Goal: Ask a question

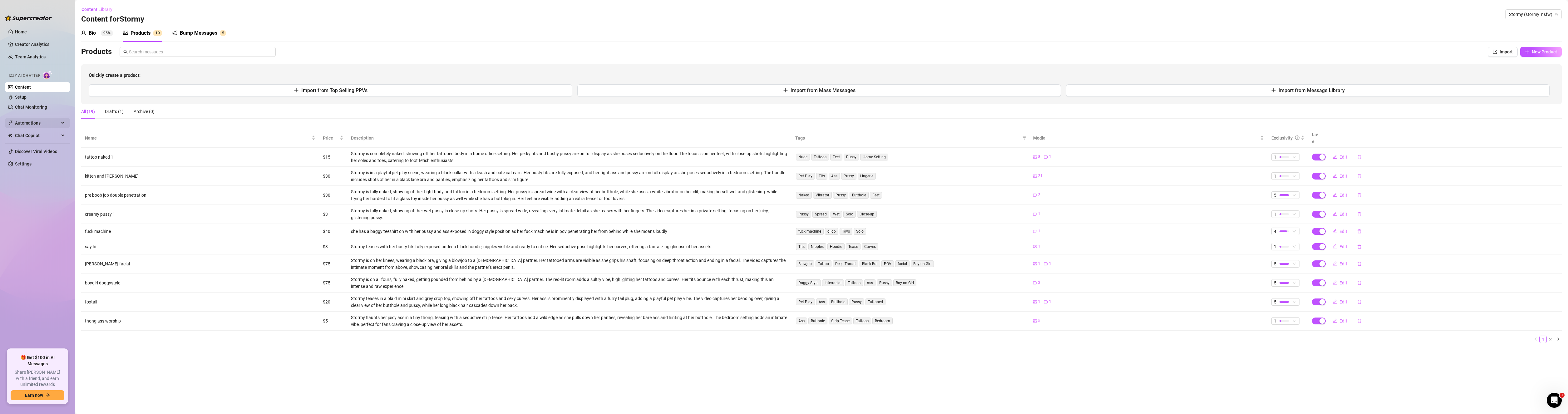
click at [42, 124] on span "Automations" at bounding box center [37, 123] width 44 height 10
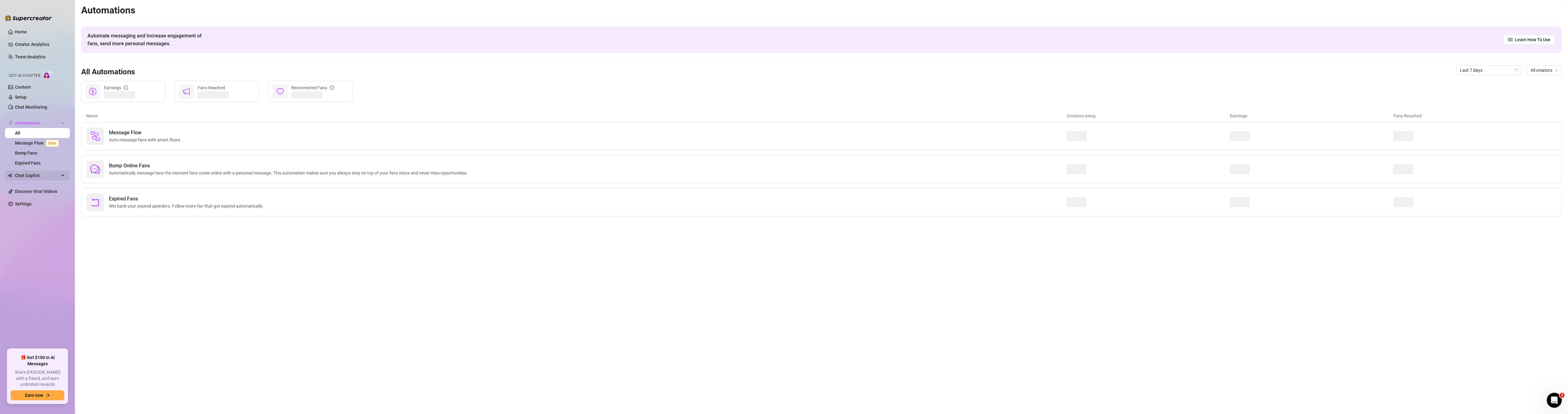
click at [38, 178] on span "Chat Copilot" at bounding box center [37, 175] width 44 height 10
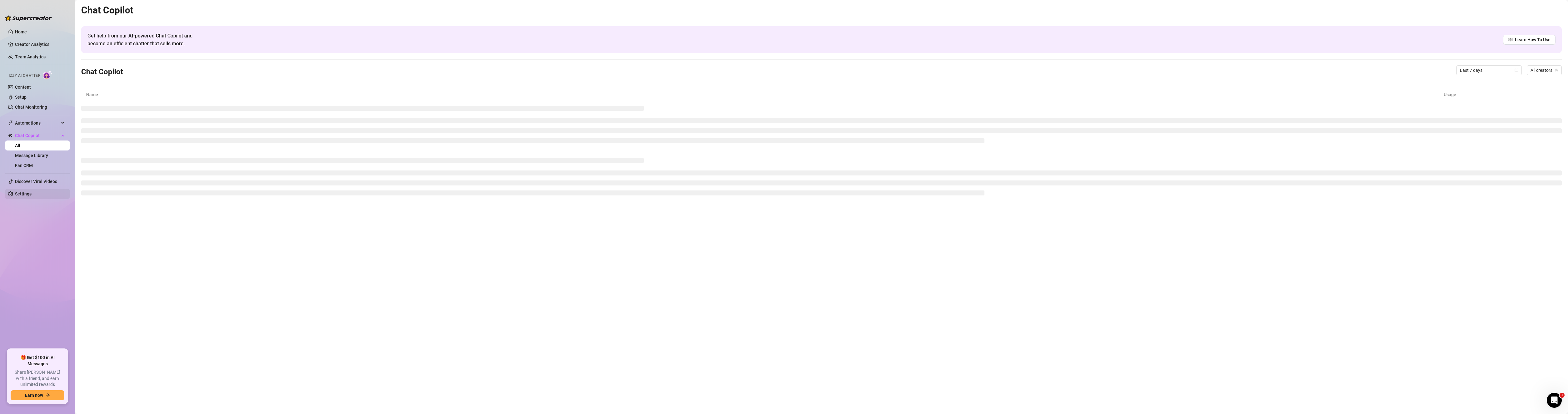
click at [19, 197] on link "Settings" at bounding box center [23, 194] width 17 height 5
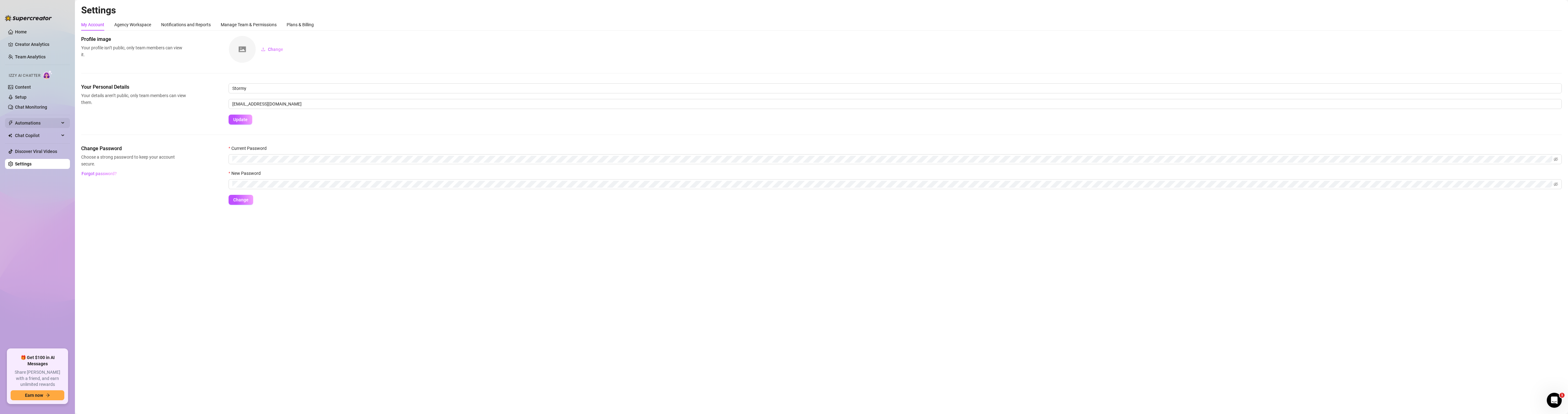
click at [35, 125] on span "Automations" at bounding box center [37, 123] width 44 height 10
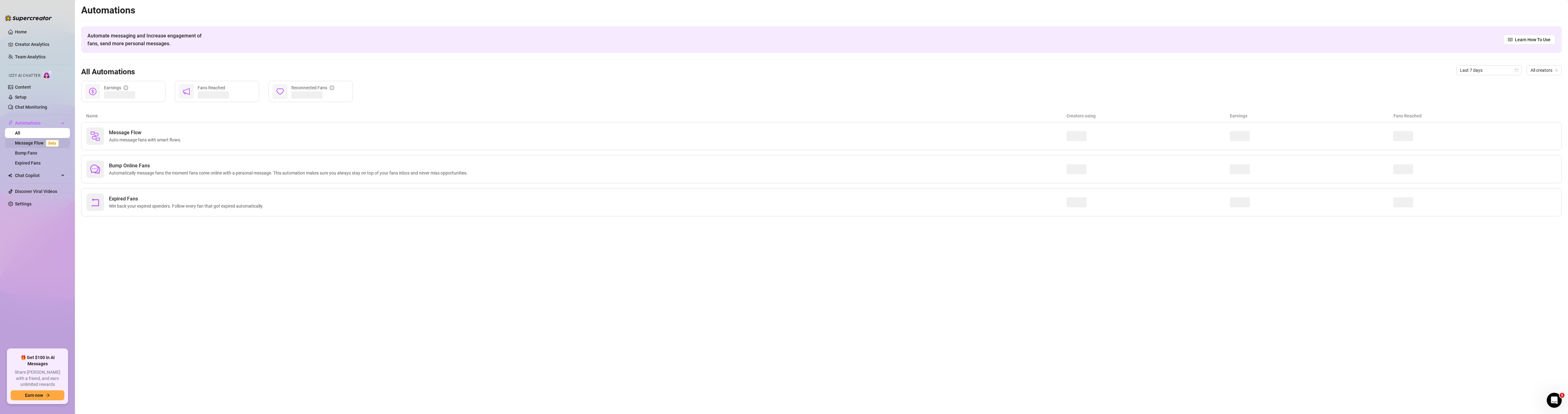
click at [29, 144] on link "Message Flow Beta" at bounding box center [38, 143] width 46 height 5
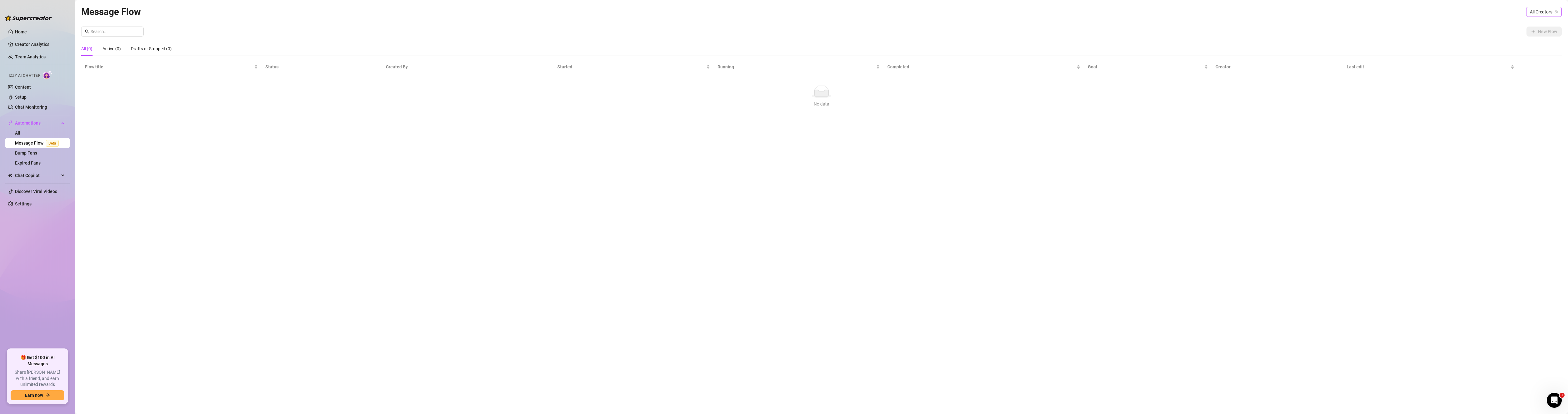
drag, startPoint x: 1553, startPoint y: 13, endPoint x: 1549, endPoint y: 16, distance: 5.0
click at [1553, 13] on span "All Creators" at bounding box center [1544, 12] width 28 height 10
click at [1532, 37] on span "( stormy_nsfw )" at bounding box center [1542, 35] width 28 height 7
click at [35, 165] on link "Expired Fans" at bounding box center [28, 163] width 26 height 5
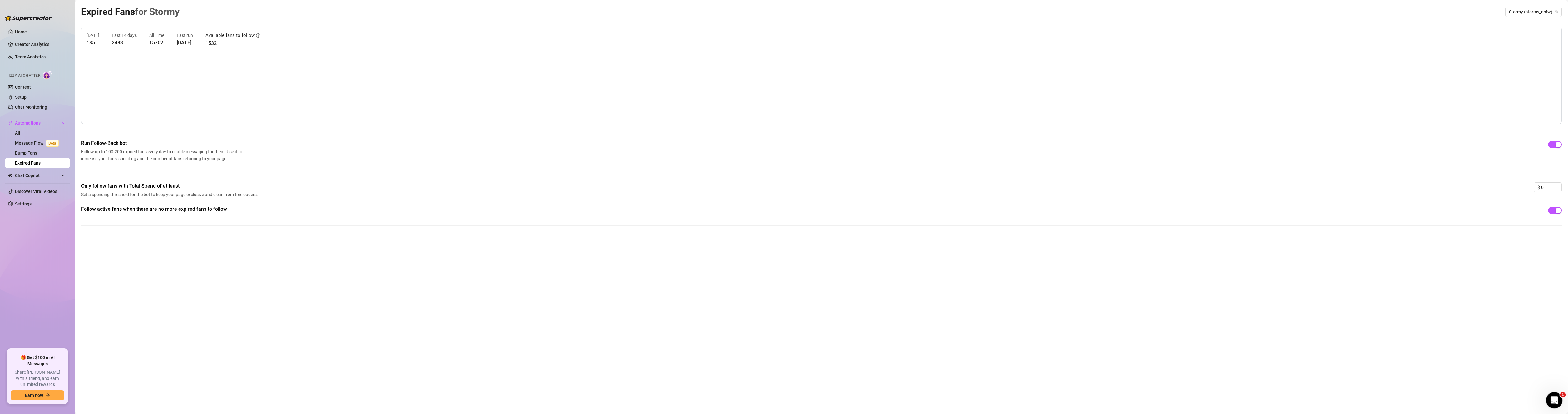
click at [1556, 401] on icon "Open Intercom Messenger" at bounding box center [1554, 400] width 11 height 11
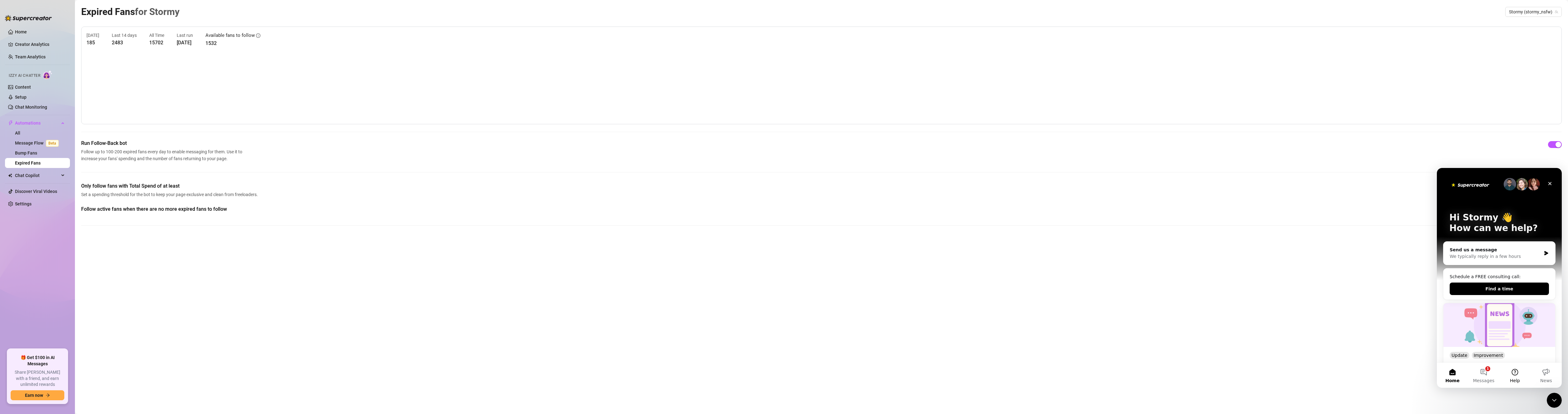
click at [1517, 377] on button "Help" at bounding box center [1515, 376] width 31 height 25
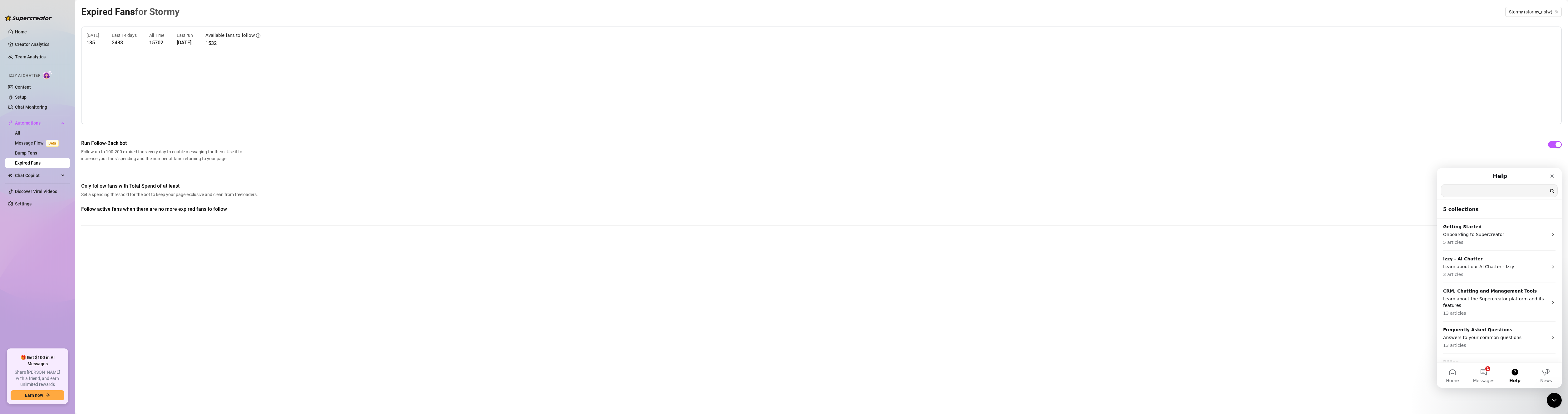
click at [1484, 194] on input "Search for help" at bounding box center [1499, 191] width 117 height 12
type input "p"
type input "r"
click at [1551, 173] on div "Close" at bounding box center [1552, 176] width 12 height 12
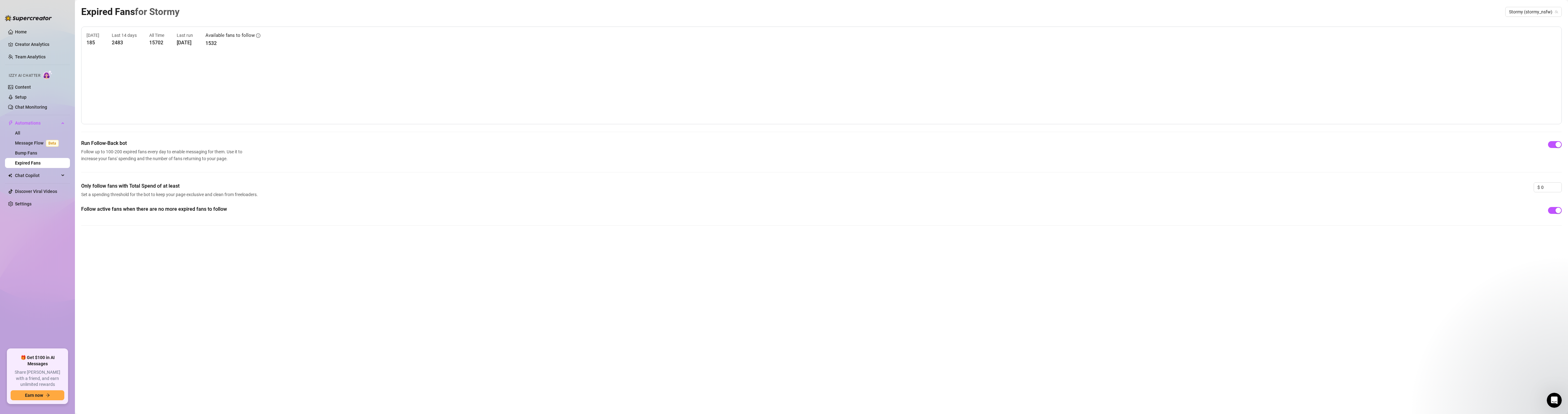
scroll to position [0, 0]
